Goal: Find contact information: Find contact information

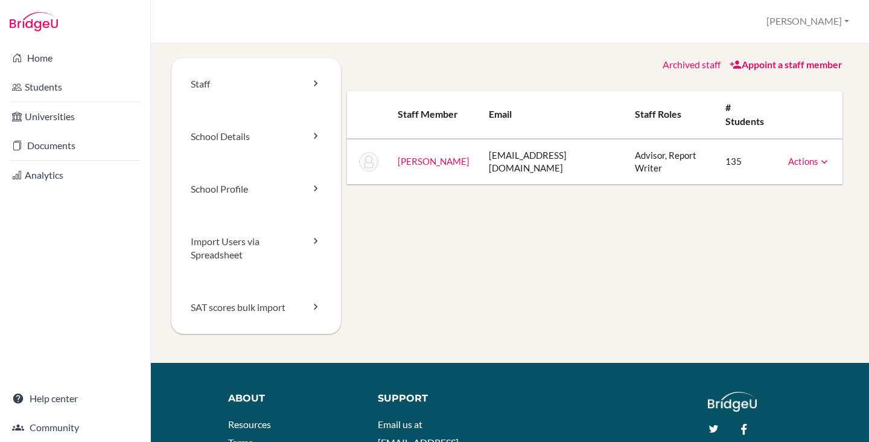
drag, startPoint x: 466, startPoint y: 145, endPoint x: 386, endPoint y: 144, distance: 80.9
click at [386, 144] on tr "ElKhatib, Razan relkhatib@kfs.sch.sa Advisor, Report Writer 135 Actions Message…" at bounding box center [595, 162] width 496 height 46
copy tr "ElKhatib, Razan"
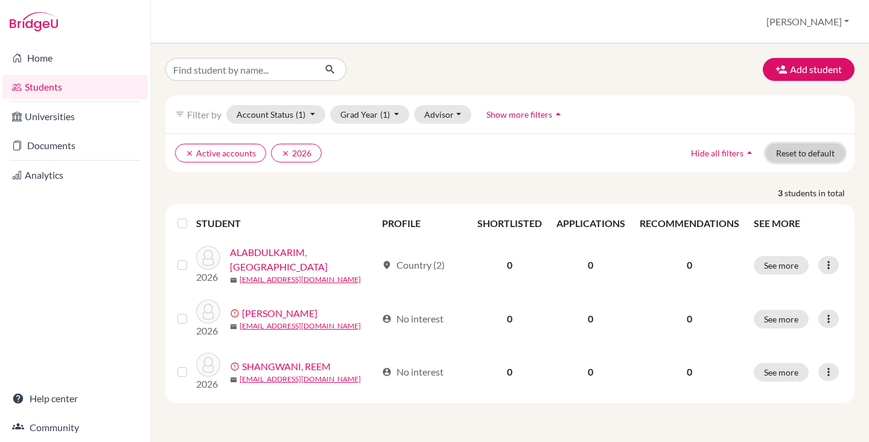
click at [802, 156] on button "Reset to default" at bounding box center [805, 153] width 79 height 19
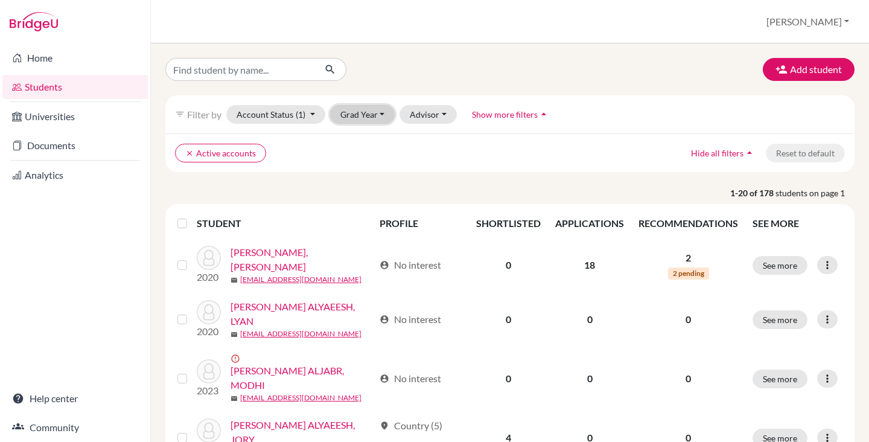
click at [363, 112] on button "Grad Year" at bounding box center [362, 114] width 65 height 19
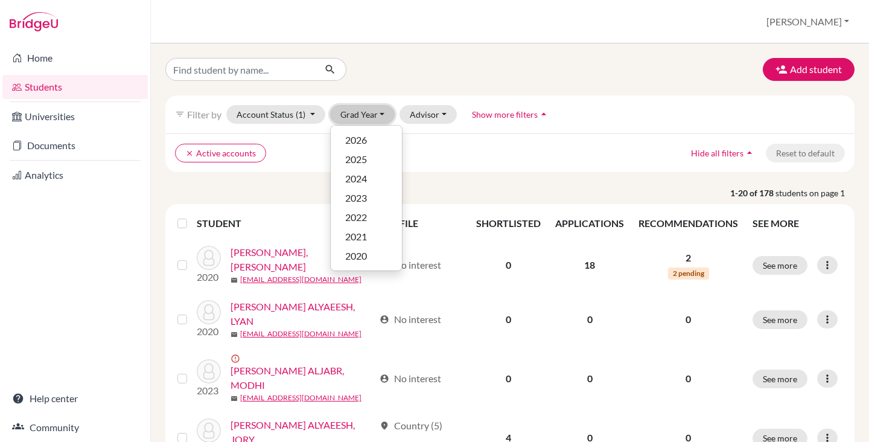
click at [363, 112] on button "Grad Year" at bounding box center [362, 114] width 65 height 19
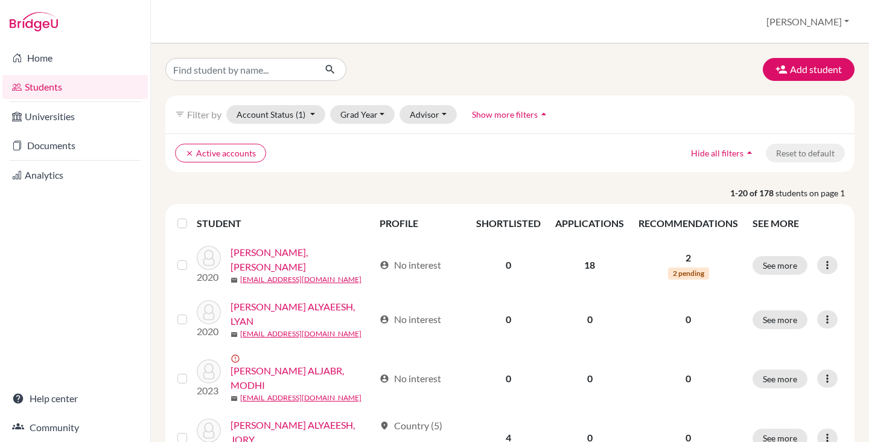
click at [541, 56] on div "Add student filter_list Filter by Account Status (1) Active accounts done Archi…" at bounding box center [510, 242] width 718 height 398
click at [836, 25] on button "[PERSON_NAME]" at bounding box center [808, 21] width 94 height 23
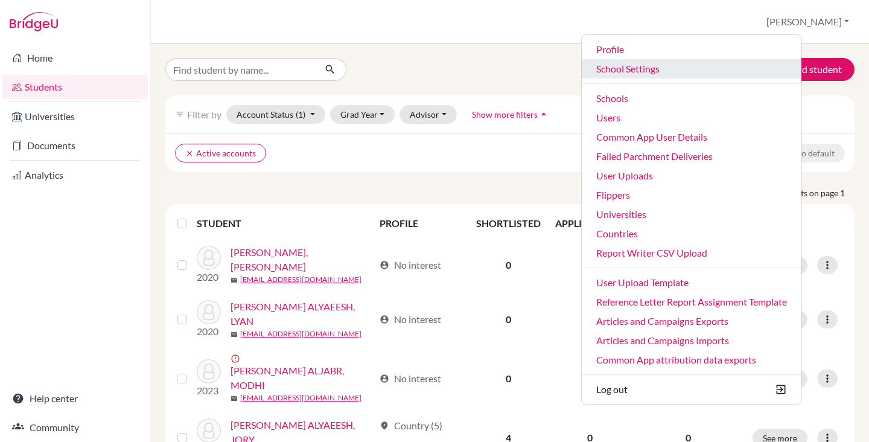
click at [705, 70] on link "School Settings" at bounding box center [692, 68] width 220 height 19
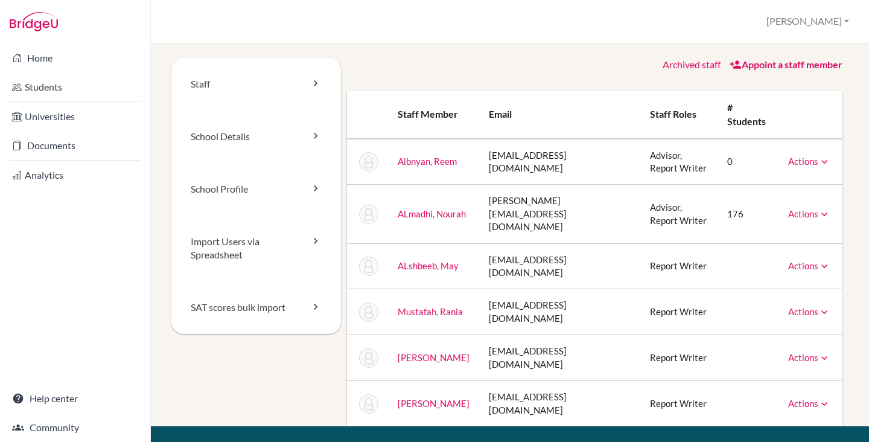
click at [535, 207] on td "[PERSON_NAME][EMAIL_ADDRESS][DOMAIN_NAME]" at bounding box center [560, 214] width 162 height 59
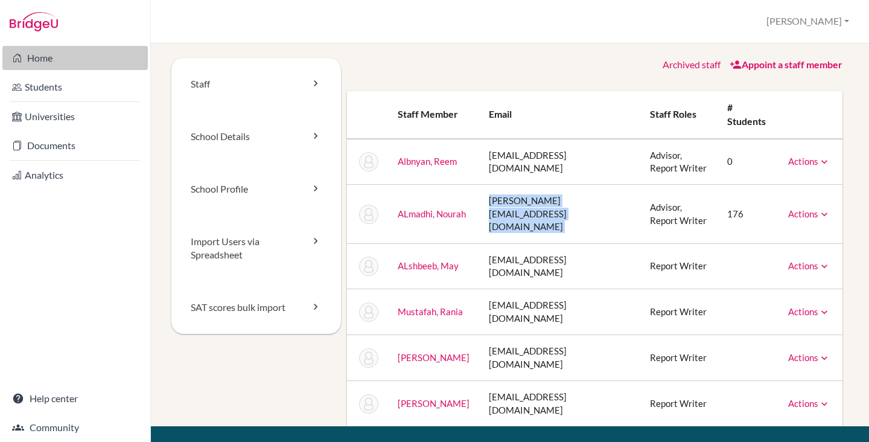
click at [85, 54] on link "Home" at bounding box center [74, 58] width 145 height 24
